Goal: Information Seeking & Learning: Learn about a topic

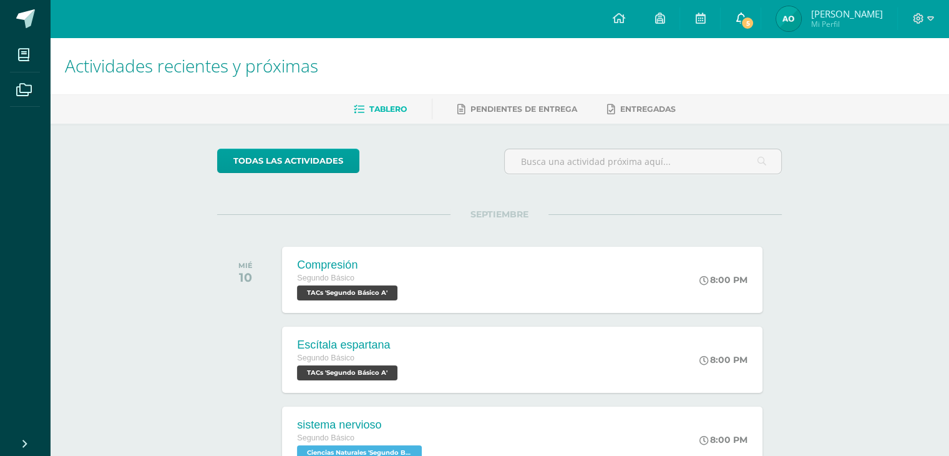
click at [754, 24] on span "5" at bounding box center [748, 23] width 14 height 14
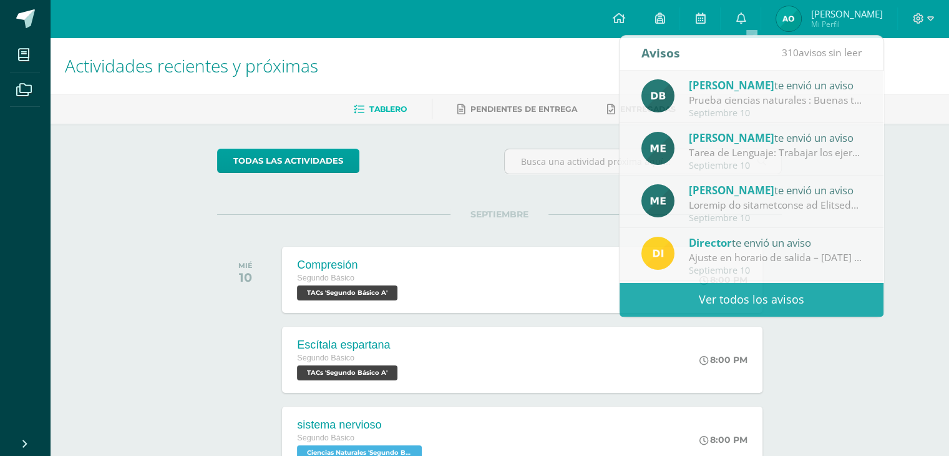
click at [933, 129] on div "Actividades recientes y próximas Tablero Pendientes de entrega Entregadas todas…" at bounding box center [499, 413] width 899 height 753
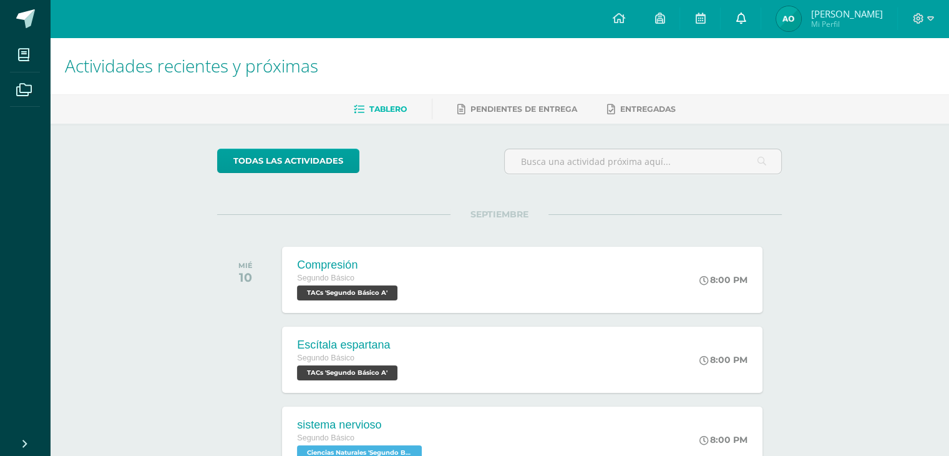
click at [761, 15] on link "0" at bounding box center [741, 18] width 40 height 37
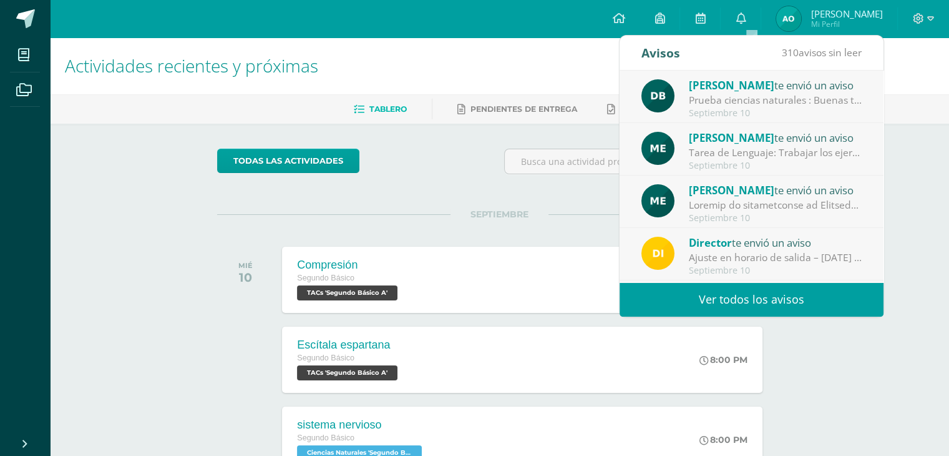
click at [754, 208] on div at bounding box center [775, 205] width 173 height 14
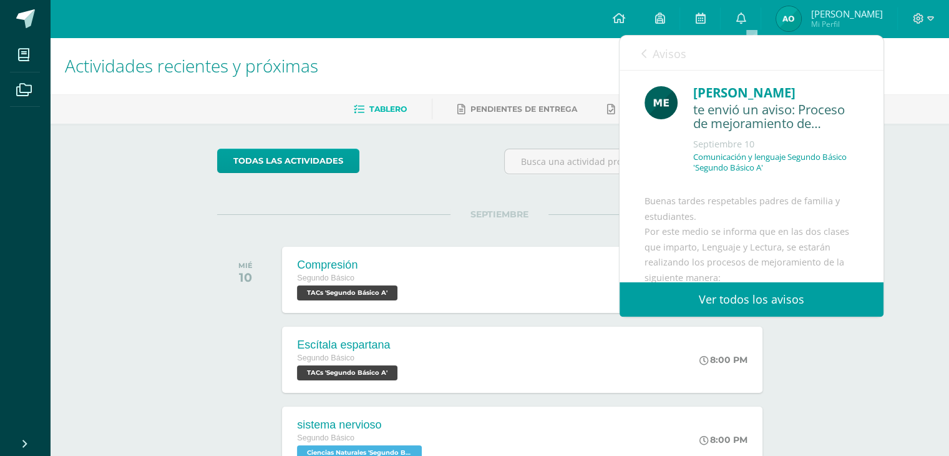
click at [653, 58] on span "Avisos" at bounding box center [670, 53] width 34 height 15
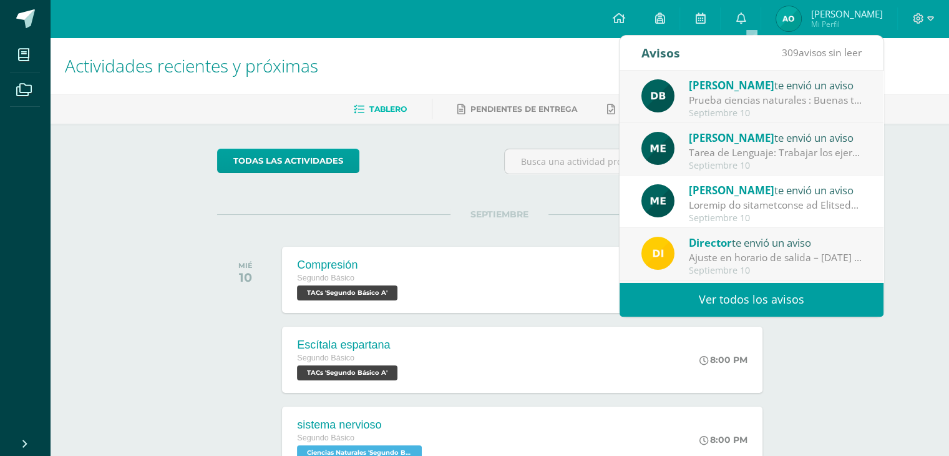
click at [767, 236] on div "Director te envió un aviso" at bounding box center [775, 242] width 173 height 16
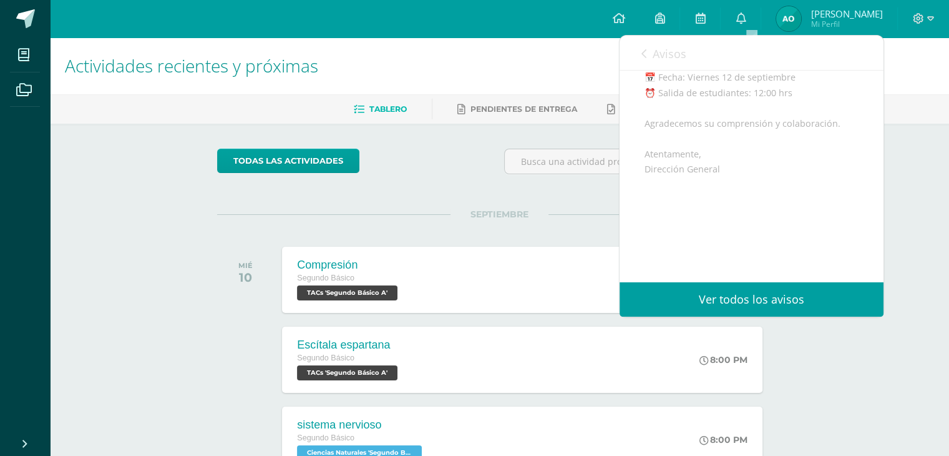
scroll to position [220, 0]
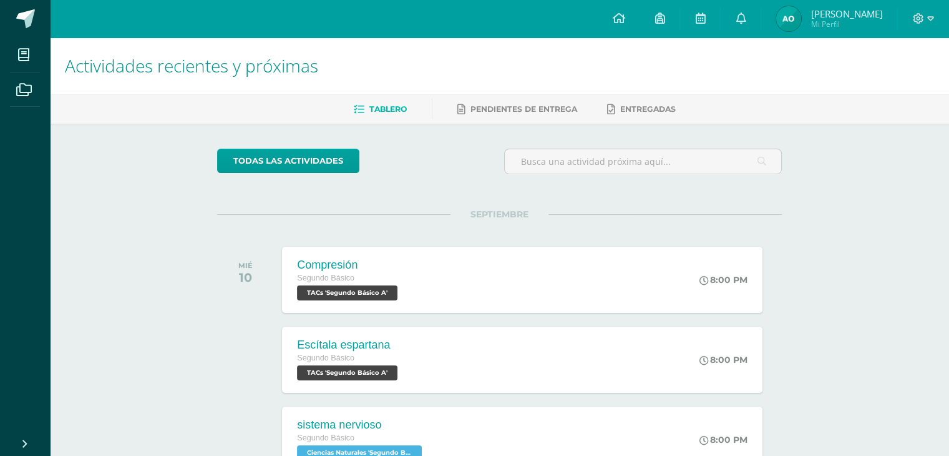
click at [910, 200] on div "Actividades recientes y próximas Tablero Pendientes de entrega Entregadas todas…" at bounding box center [499, 413] width 899 height 753
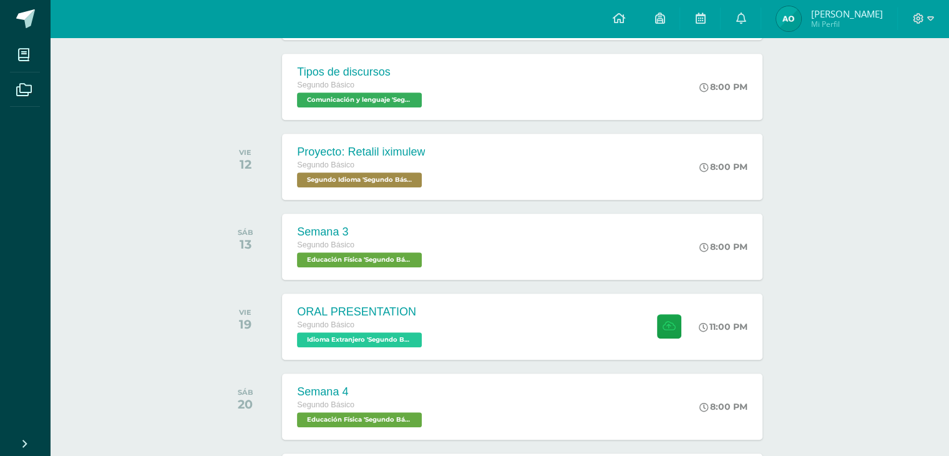
scroll to position [9, 0]
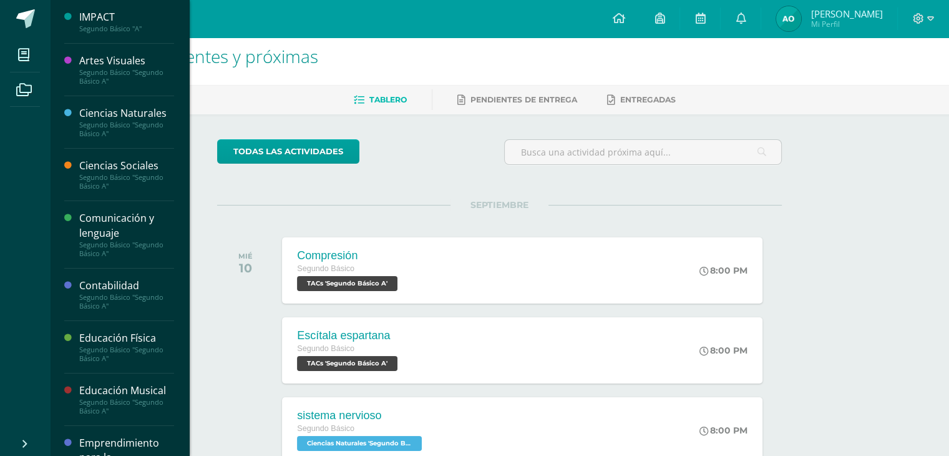
click at [130, 233] on div "Comunicación y lenguaje" at bounding box center [126, 225] width 95 height 29
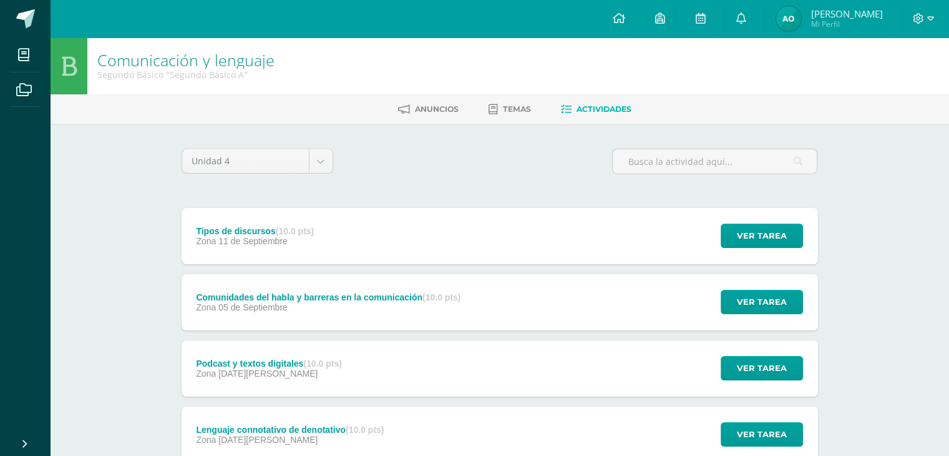
click at [352, 303] on div "Zona [DATE][GEOGRAPHIC_DATA]" at bounding box center [328, 307] width 265 height 10
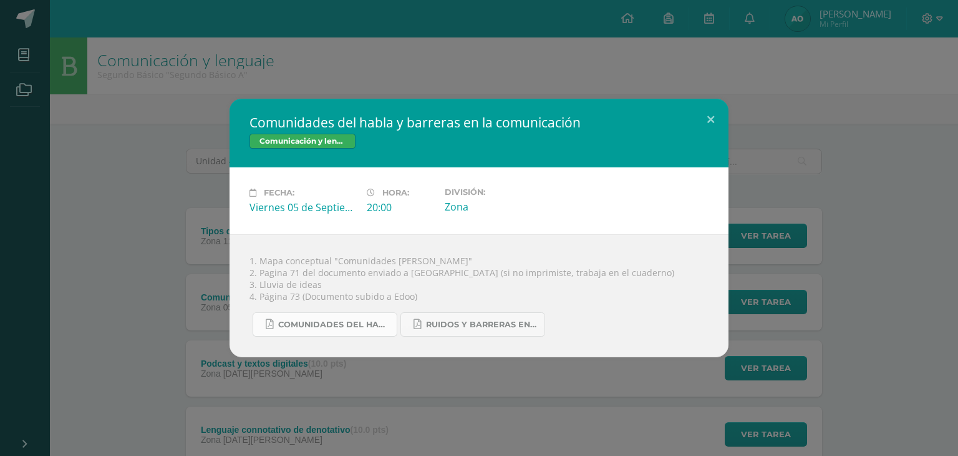
click at [361, 335] on link "Comunidades del habla.pdf" at bounding box center [325, 324] width 145 height 24
click at [458, 327] on span "Ruidos y barreras en la comunicación.pdf" at bounding box center [482, 324] width 112 height 10
click at [217, 231] on div "Comunidades del habla y barreras en la comunicación Comunicación y lenguaje Fec…" at bounding box center [479, 228] width 948 height 258
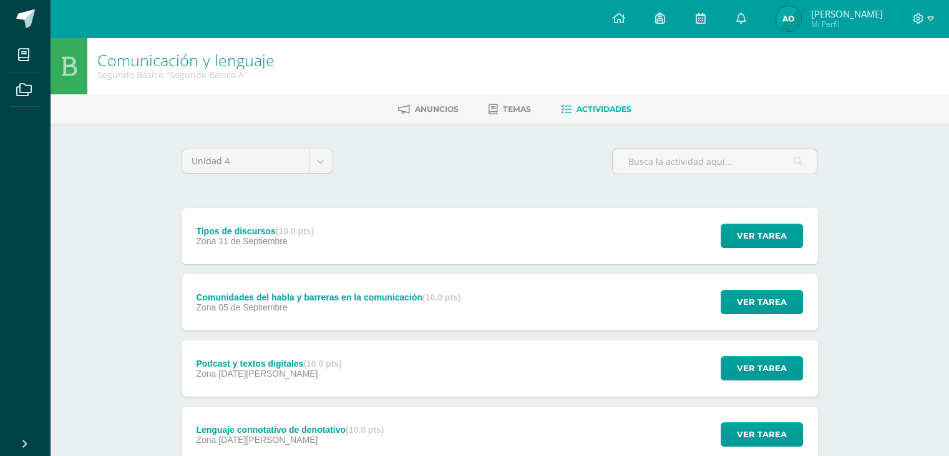
click at [247, 250] on div "Tipos de discursos (10.0 pts) Zona [DATE]" at bounding box center [256, 236] width 148 height 56
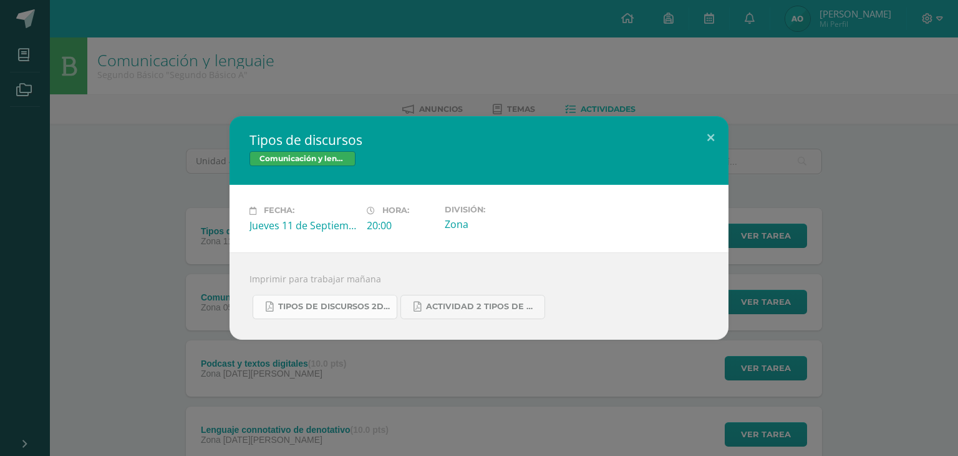
click at [351, 303] on span "Tipos de discursos 2do. Bás..pdf" at bounding box center [334, 306] width 112 height 10
click at [477, 314] on link "Actividad 2 tipos de discursos.pdf" at bounding box center [473, 307] width 145 height 24
